Goal: Task Accomplishment & Management: Use online tool/utility

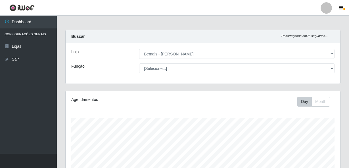
select select "230"
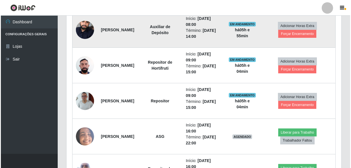
scroll to position [118, 275]
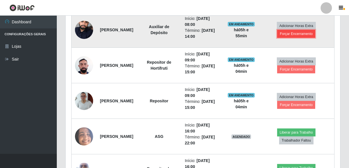
click at [293, 36] on button "Forçar Encerramento" at bounding box center [297, 34] width 38 height 8
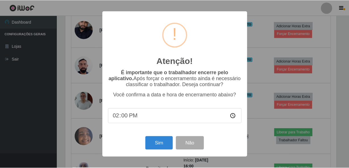
scroll to position [118, 272]
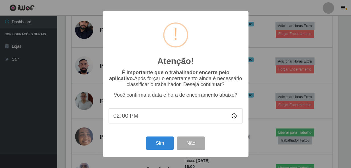
click at [123, 118] on input "14:00" at bounding box center [176, 115] width 134 height 15
type input "14:58"
type input "14:08"
click at [160, 139] on button "Sim" at bounding box center [160, 142] width 28 height 13
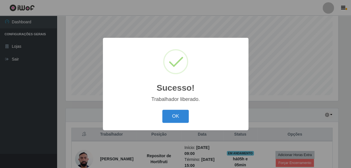
click at [185, 92] on h2 "Sucesso!" at bounding box center [176, 88] width 38 height 10
click at [166, 116] on button "OK" at bounding box center [175, 116] width 26 height 13
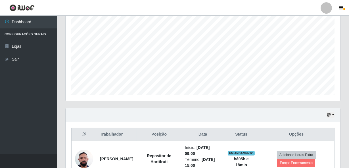
scroll to position [160, 0]
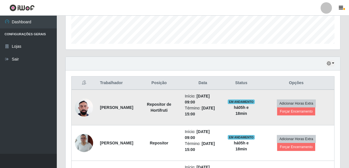
click at [82, 111] on img at bounding box center [84, 107] width 18 height 24
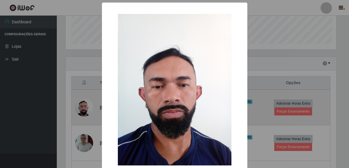
scroll to position [118, 272]
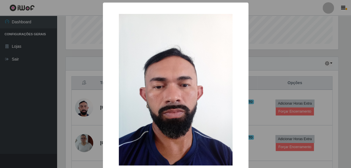
click at [106, 100] on div "× OK Cancel" at bounding box center [176, 101] width 146 height 196
click at [99, 105] on div "× OK Cancel" at bounding box center [175, 84] width 351 height 168
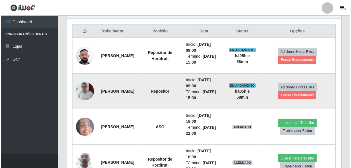
scroll to position [237, 0]
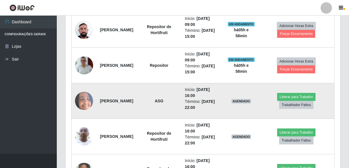
click at [88, 99] on img at bounding box center [84, 101] width 18 height 40
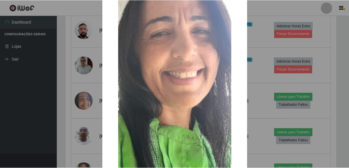
scroll to position [103, 0]
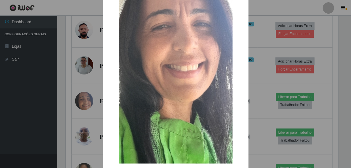
click at [68, 97] on div "× OK Cancel" at bounding box center [175, 84] width 351 height 168
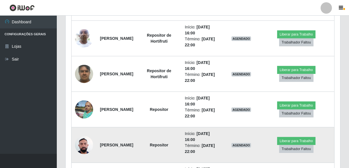
scroll to position [392, 0]
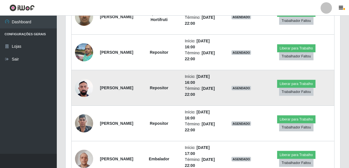
click at [83, 90] on img at bounding box center [84, 88] width 18 height 24
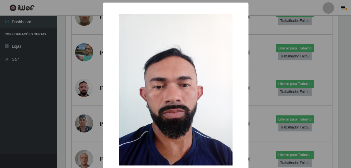
click at [83, 90] on div "× OK Cancel" at bounding box center [175, 84] width 351 height 168
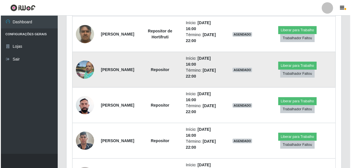
scroll to position [392, 0]
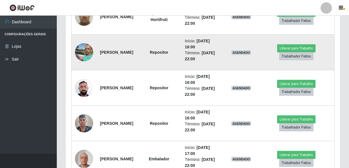
click at [86, 51] on img at bounding box center [84, 52] width 18 height 24
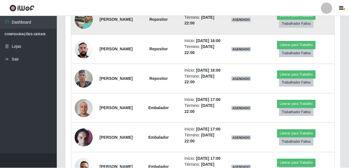
scroll to position [118, 272]
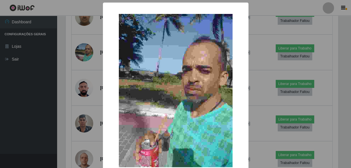
click at [100, 80] on div "× OK Cancel" at bounding box center [175, 84] width 351 height 168
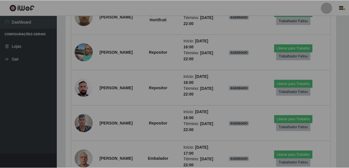
scroll to position [118, 275]
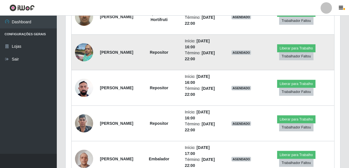
click at [87, 49] on img at bounding box center [84, 52] width 18 height 24
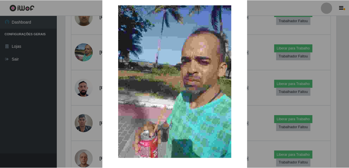
scroll to position [0, 0]
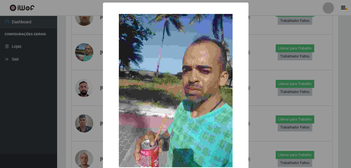
click at [76, 88] on div "× OK Cancel" at bounding box center [175, 84] width 351 height 168
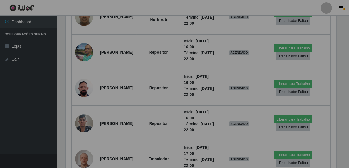
scroll to position [118, 275]
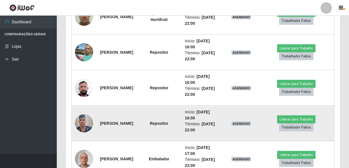
click at [82, 115] on img at bounding box center [84, 123] width 18 height 24
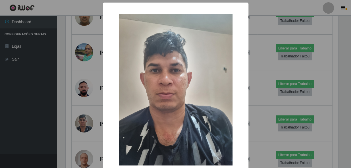
click at [84, 109] on div "× OK Cancel" at bounding box center [175, 84] width 351 height 168
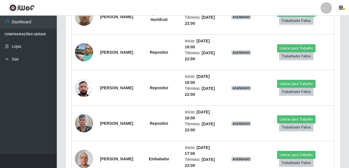
scroll to position [0, 0]
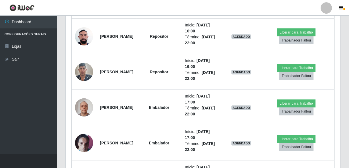
click at [84, 109] on img at bounding box center [84, 107] width 18 height 24
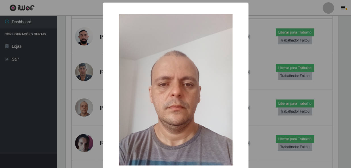
click at [84, 109] on div "× OK Cancel" at bounding box center [175, 84] width 351 height 168
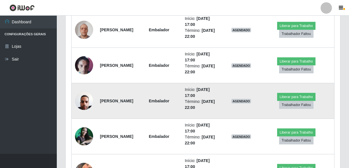
click at [94, 102] on td at bounding box center [84, 101] width 25 height 36
click at [97, 94] on td "[PERSON_NAME]" at bounding box center [117, 101] width 40 height 36
click at [92, 96] on img at bounding box center [84, 101] width 18 height 24
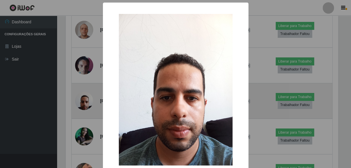
click at [92, 96] on div "× OK Cancel" at bounding box center [175, 84] width 351 height 168
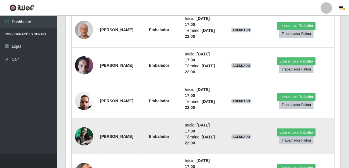
click at [82, 139] on img at bounding box center [84, 136] width 18 height 18
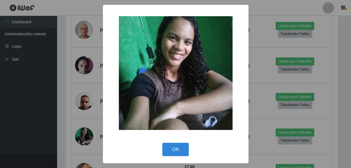
click at [84, 136] on div "× OK Cancel" at bounding box center [175, 84] width 351 height 168
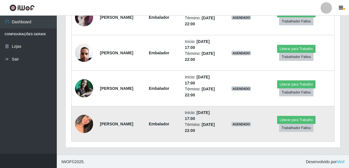
click at [94, 122] on td at bounding box center [84, 124] width 25 height 36
click at [92, 123] on img at bounding box center [84, 124] width 18 height 22
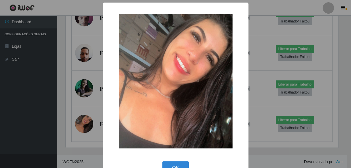
click at [92, 106] on div "× OK Cancel" at bounding box center [175, 84] width 351 height 168
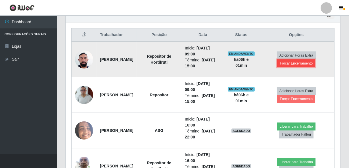
click at [305, 65] on button "Forçar Encerramento" at bounding box center [297, 63] width 38 height 8
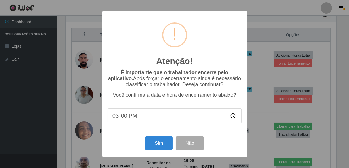
scroll to position [118, 272]
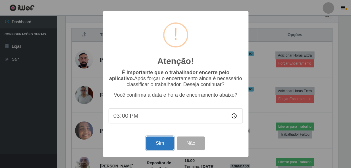
click at [157, 144] on button "Sim" at bounding box center [160, 142] width 28 height 13
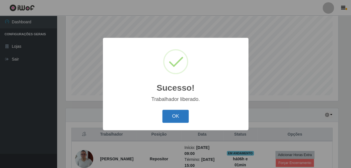
click at [186, 115] on button "OK" at bounding box center [175, 116] width 26 height 13
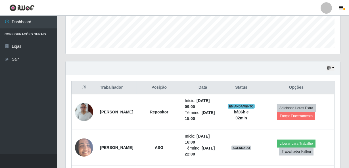
scroll to position [181, 0]
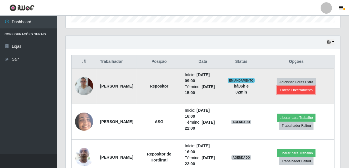
click at [294, 89] on button "Forçar Encerramento" at bounding box center [297, 90] width 38 height 8
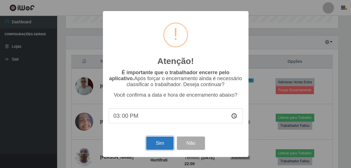
click at [157, 140] on button "Sim" at bounding box center [160, 142] width 28 height 13
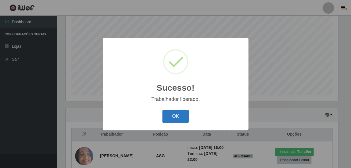
click at [168, 119] on button "OK" at bounding box center [175, 116] width 26 height 13
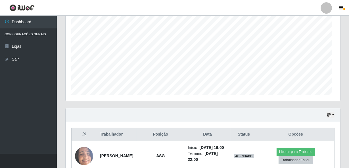
scroll to position [118, 275]
